Goal: Information Seeking & Learning: Learn about a topic

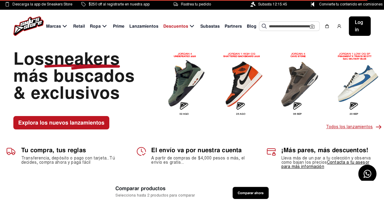
click at [367, 128] on p "Todos los lanzamientos" at bounding box center [353, 126] width 54 height 7
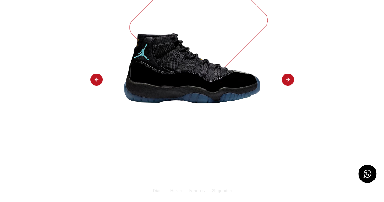
scroll to position [91, 0]
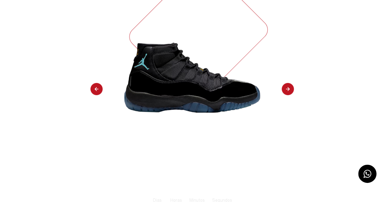
click at [289, 90] on img at bounding box center [288, 89] width 12 height 13
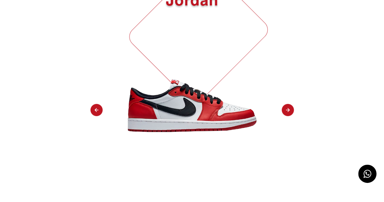
click at [97, 104] on img at bounding box center [96, 110] width 12 height 13
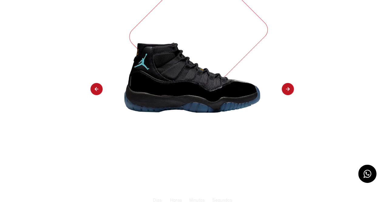
click at [286, 89] on img at bounding box center [288, 89] width 12 height 13
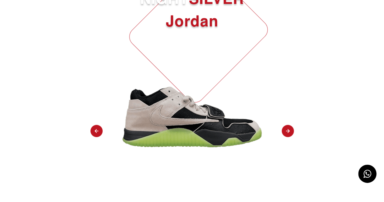
click at [90, 125] on img at bounding box center [96, 131] width 12 height 13
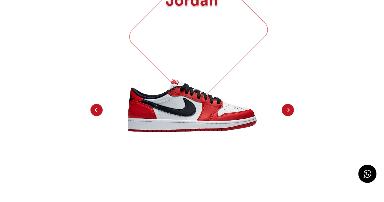
click at [94, 104] on img at bounding box center [96, 110] width 12 height 13
click at [95, 104] on img at bounding box center [96, 110] width 12 height 13
click at [96, 104] on img at bounding box center [96, 110] width 12 height 13
click at [288, 104] on img at bounding box center [288, 110] width 12 height 13
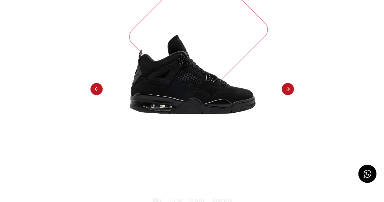
click at [288, 88] on img at bounding box center [288, 89] width 12 height 13
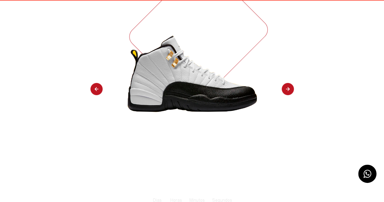
click at [288, 88] on img at bounding box center [288, 89] width 12 height 13
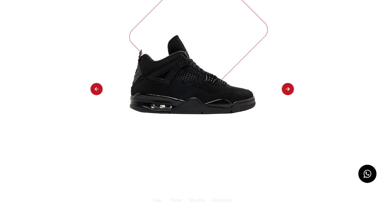
click at [288, 88] on img at bounding box center [288, 89] width 12 height 13
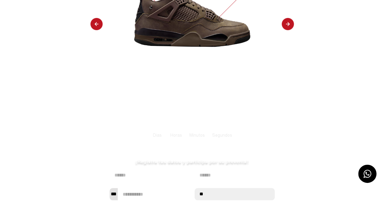
scroll to position [121, 0]
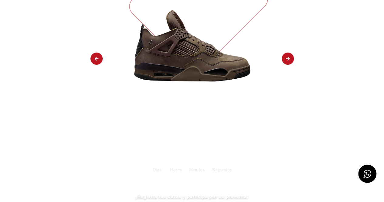
click at [288, 65] on img at bounding box center [288, 58] width 12 height 13
click at [286, 65] on img at bounding box center [288, 58] width 12 height 13
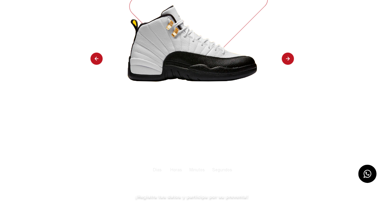
click at [288, 61] on img at bounding box center [288, 58] width 12 height 13
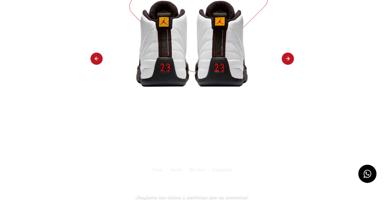
click at [288, 61] on img at bounding box center [288, 58] width 12 height 13
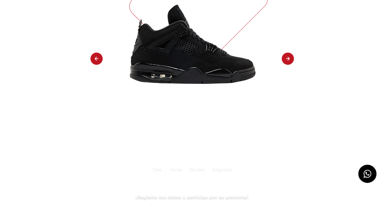
click at [288, 61] on img at bounding box center [288, 58] width 12 height 13
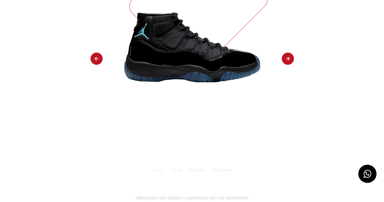
click at [288, 61] on img at bounding box center [288, 58] width 12 height 13
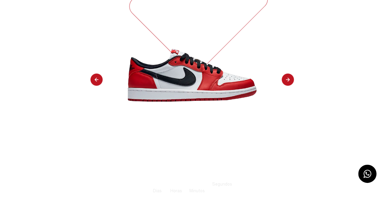
click at [288, 73] on img at bounding box center [288, 79] width 12 height 13
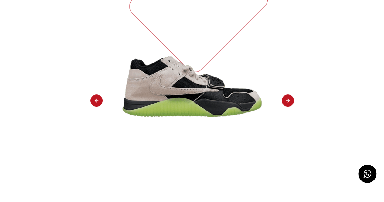
click at [285, 94] on img at bounding box center [288, 100] width 12 height 13
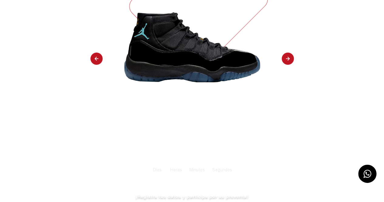
click at [287, 57] on img at bounding box center [288, 58] width 12 height 13
select select "**"
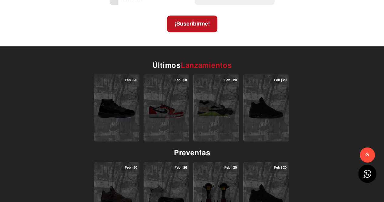
scroll to position [364, 0]
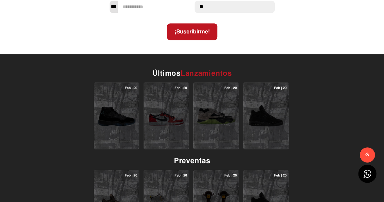
click at [116, 96] on img at bounding box center [116, 115] width 39 height 39
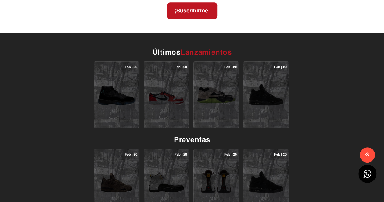
click at [117, 94] on img at bounding box center [116, 94] width 39 height 39
click at [369, 154] on div at bounding box center [367, 154] width 11 height 10
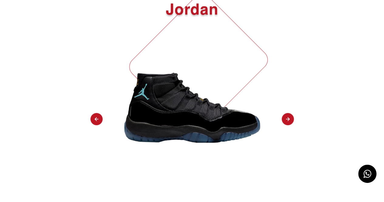
scroll to position [61, 0]
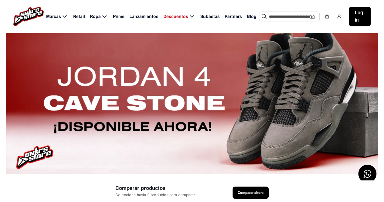
scroll to position [182, 0]
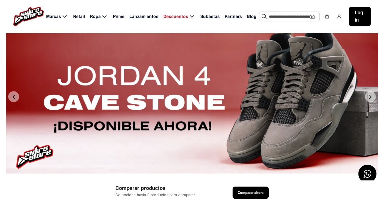
click at [16, 99] on button "Previous" at bounding box center [13, 96] width 11 height 11
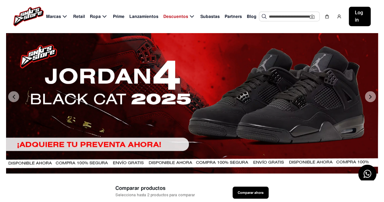
click at [371, 98] on button "Next" at bounding box center [370, 96] width 11 height 11
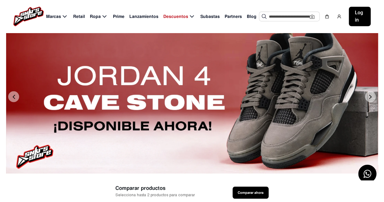
click at [371, 98] on button "Next" at bounding box center [370, 96] width 11 height 11
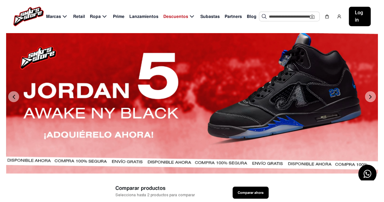
click at [13, 96] on button "Previous" at bounding box center [13, 96] width 11 height 11
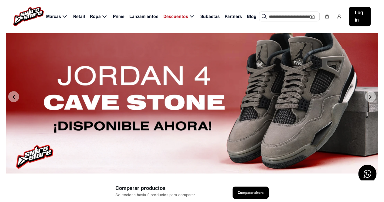
click at [372, 98] on button "Next" at bounding box center [370, 96] width 11 height 11
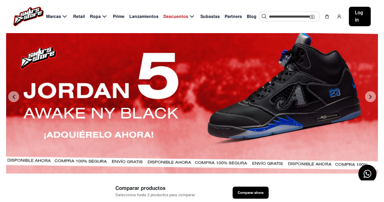
click at [371, 100] on button "Next" at bounding box center [370, 96] width 11 height 11
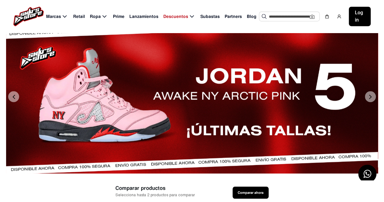
click at [371, 100] on button "Next" at bounding box center [370, 96] width 11 height 11
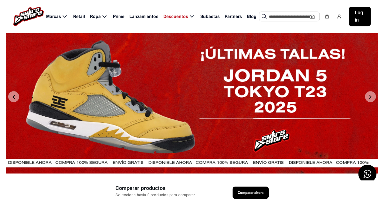
click at [371, 100] on button "Next" at bounding box center [370, 96] width 11 height 11
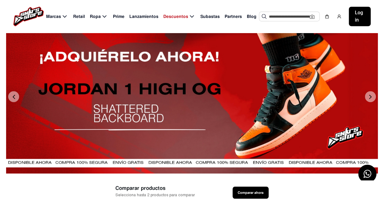
click at [371, 100] on button "Next" at bounding box center [370, 96] width 11 height 11
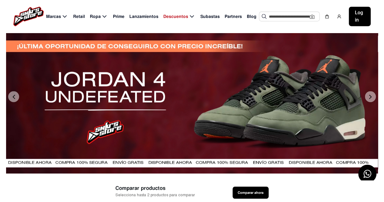
click at [371, 100] on button "Next" at bounding box center [370, 96] width 11 height 11
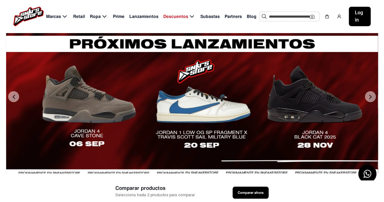
click at [371, 100] on button "Next" at bounding box center [370, 96] width 11 height 11
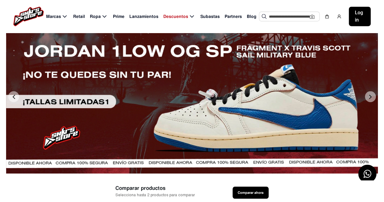
click at [371, 100] on button "Next" at bounding box center [370, 96] width 11 height 11
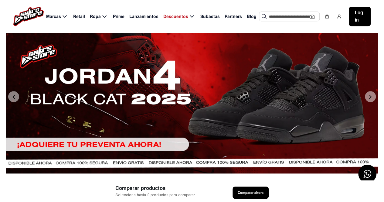
click at [371, 100] on button "Next" at bounding box center [370, 96] width 11 height 11
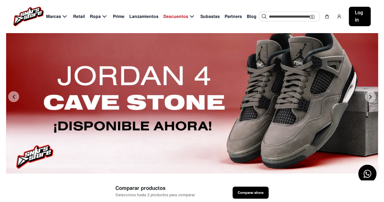
click at [369, 98] on button "Next" at bounding box center [370, 96] width 11 height 11
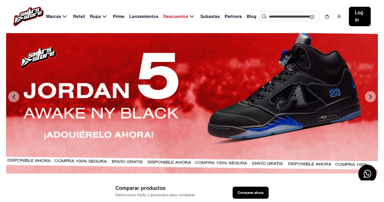
click at [369, 98] on button "Next" at bounding box center [370, 96] width 11 height 11
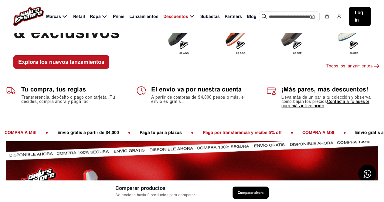
scroll to position [0, 0]
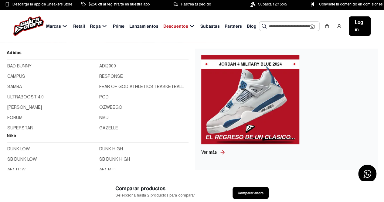
click at [58, 26] on span "Marcas" at bounding box center [53, 26] width 15 height 6
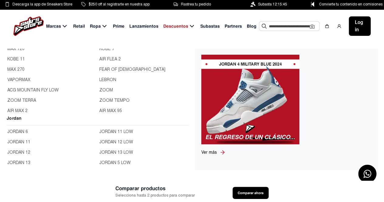
scroll to position [11, 0]
click at [107, 162] on link "JORDAN 11 LOW" at bounding box center [143, 162] width 88 height 7
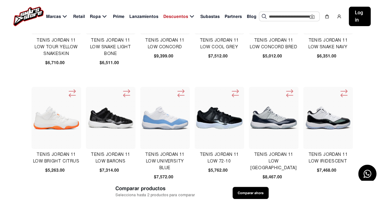
scroll to position [91, 0]
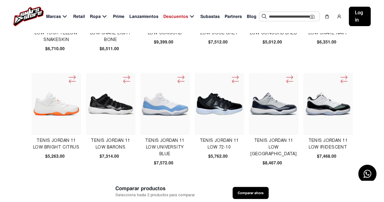
click at [43, 103] on img at bounding box center [56, 104] width 47 height 24
click at [157, 107] on img at bounding box center [165, 103] width 47 height 23
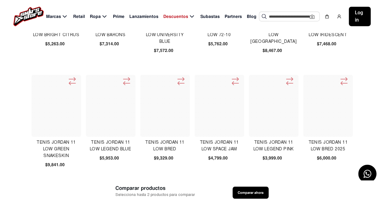
scroll to position [212, 0]
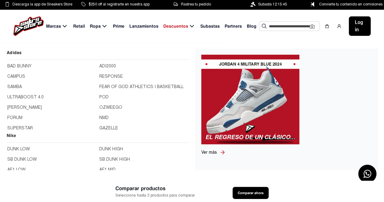
click at [52, 25] on span "Marcas" at bounding box center [53, 26] width 15 height 6
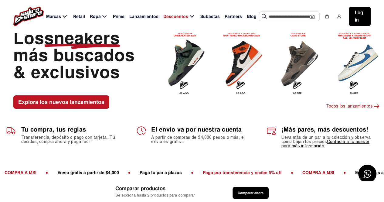
scroll to position [30, 0]
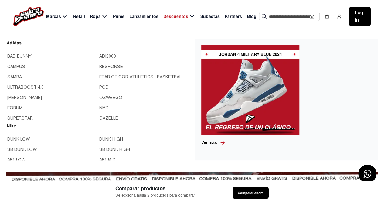
drag, startPoint x: 58, startPoint y: 16, endPoint x: 69, endPoint y: 28, distance: 15.9
click at [58, 16] on span "Marcas" at bounding box center [53, 16] width 15 height 6
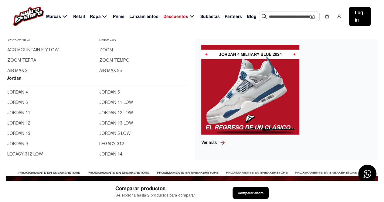
scroll to position [0, 0]
click at [22, 122] on link "JORDAN 4" at bounding box center [51, 122] width 88 height 7
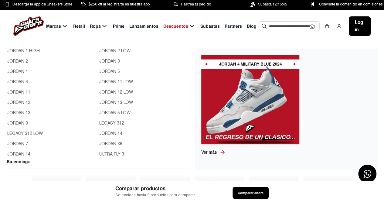
scroll to position [212, 0]
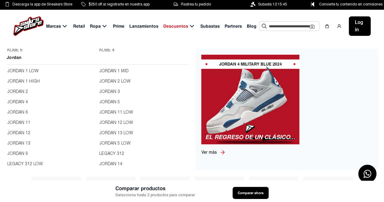
click at [103, 102] on link "JORDAN 5" at bounding box center [143, 102] width 88 height 7
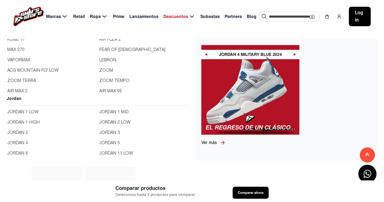
scroll to position [182, 0]
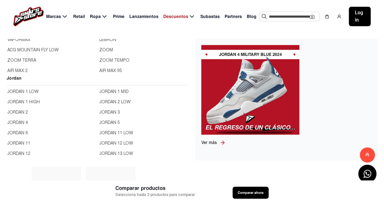
click at [19, 132] on link "JORDAN 6" at bounding box center [51, 133] width 88 height 7
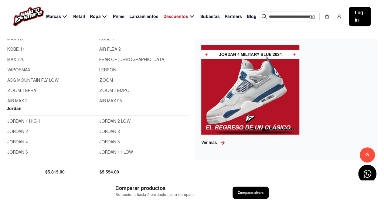
scroll to position [41, 0]
click at [123, 120] on link "JORDAN 11 LOW" at bounding box center [143, 122] width 88 height 7
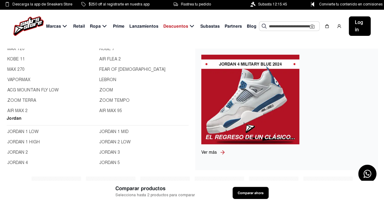
scroll to position [182, 0]
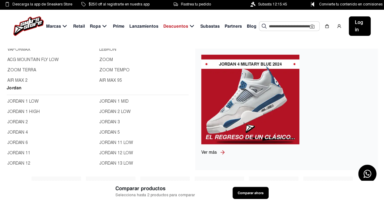
click at [103, 152] on link "JORDAN 12 LOW" at bounding box center [143, 153] width 88 height 7
click at [113, 132] on link "JORDAN 13 LOW" at bounding box center [143, 133] width 88 height 7
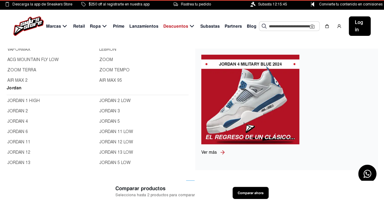
scroll to position [41, 0]
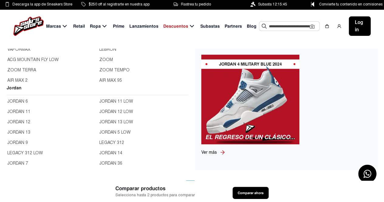
click at [19, 121] on link "JORDAN 12" at bounding box center [51, 122] width 88 height 7
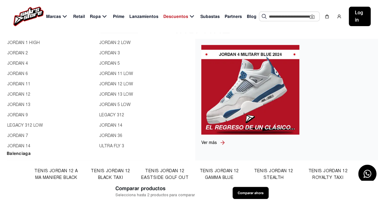
scroll to position [243, 0]
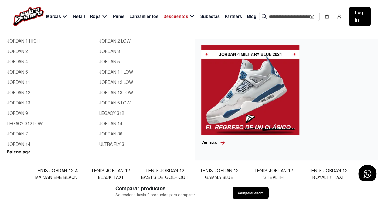
click at [27, 82] on link "JORDAN 11" at bounding box center [51, 82] width 88 height 7
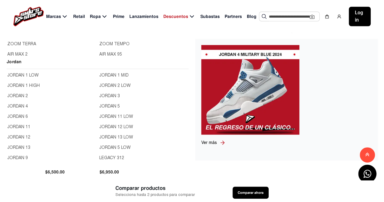
scroll to position [212, 0]
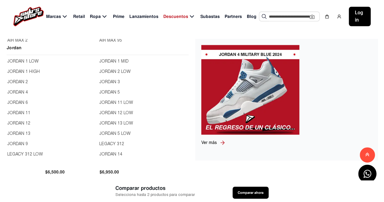
click at [16, 142] on link "JORDAN 9" at bounding box center [51, 144] width 88 height 7
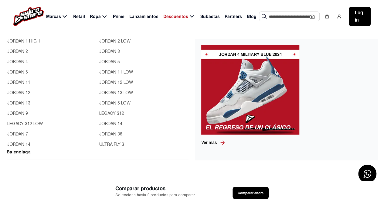
click at [25, 101] on link "JORDAN 13" at bounding box center [51, 103] width 88 height 7
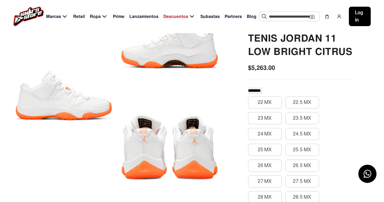
scroll to position [30, 0]
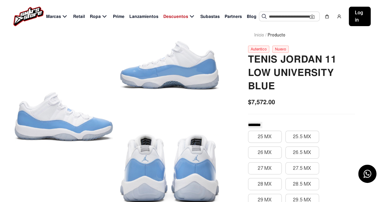
scroll to position [30, 0]
